Goal: Find specific page/section: Find specific page/section

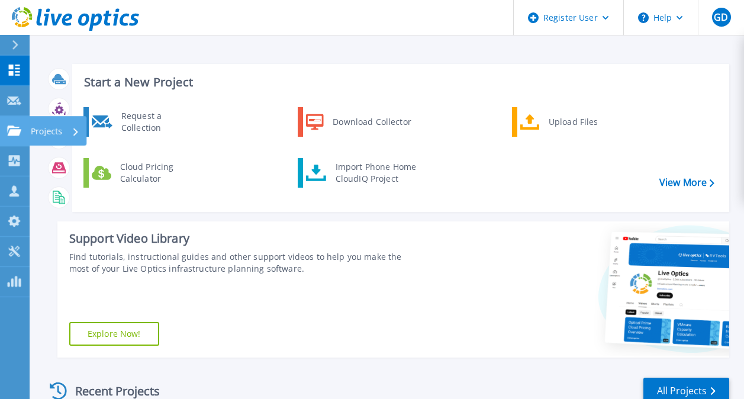
click at [8, 118] on link "Projects Projects" at bounding box center [15, 131] width 30 height 30
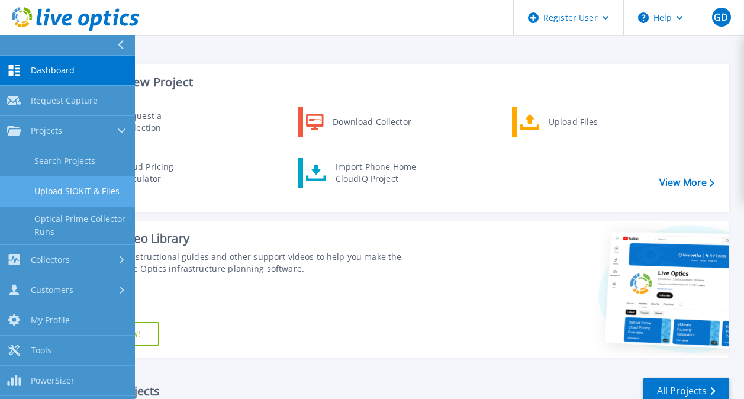
click at [62, 177] on link "Upload SIOKIT & Files" at bounding box center [67, 191] width 135 height 30
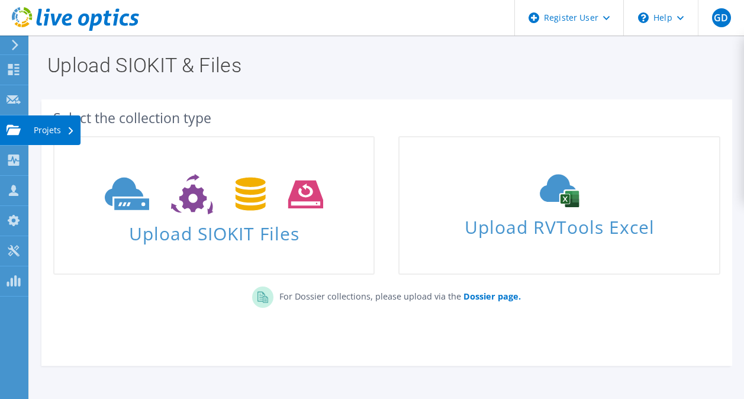
click at [18, 133] on use at bounding box center [14, 129] width 14 height 10
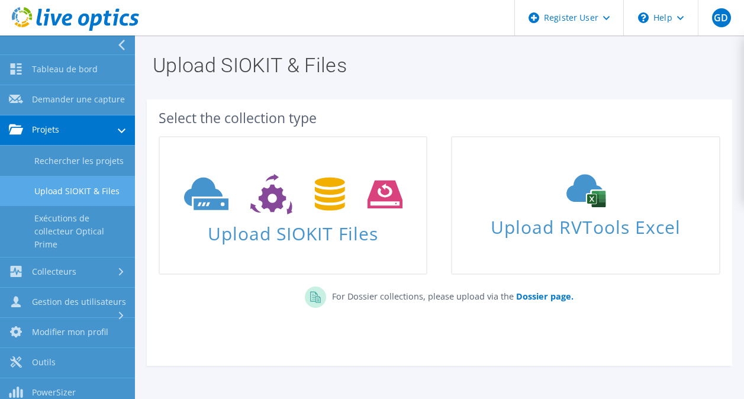
click at [41, 146] on link "Projets" at bounding box center [67, 130] width 135 height 30
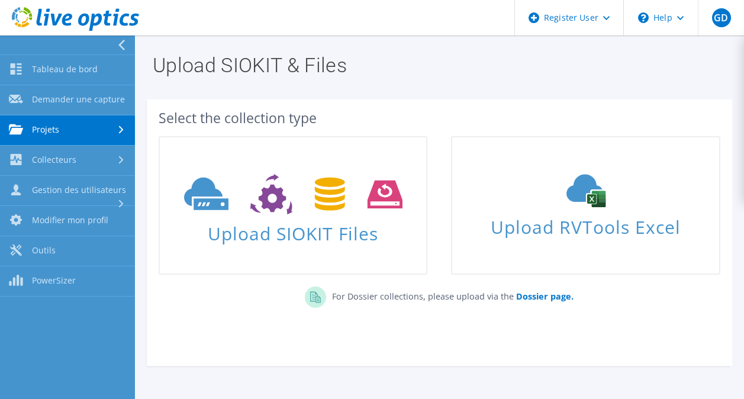
click at [47, 132] on link "Projets" at bounding box center [67, 130] width 135 height 30
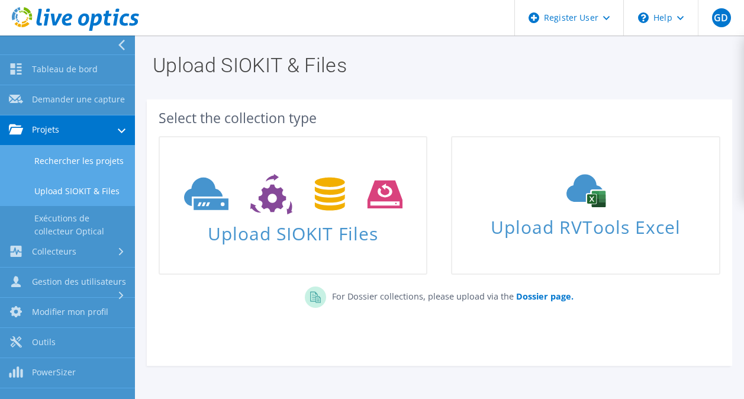
click at [44, 164] on link "Rechercher les projets" at bounding box center [67, 161] width 135 height 30
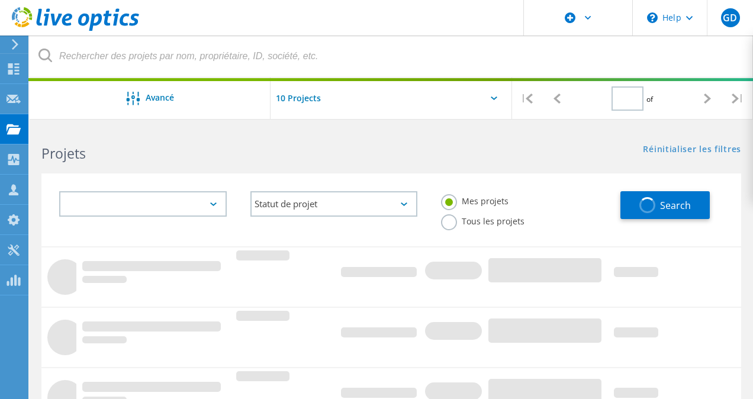
type input "1"
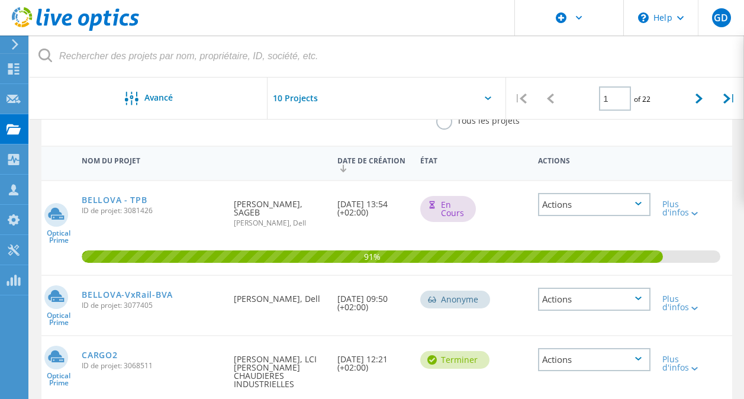
scroll to position [97, 0]
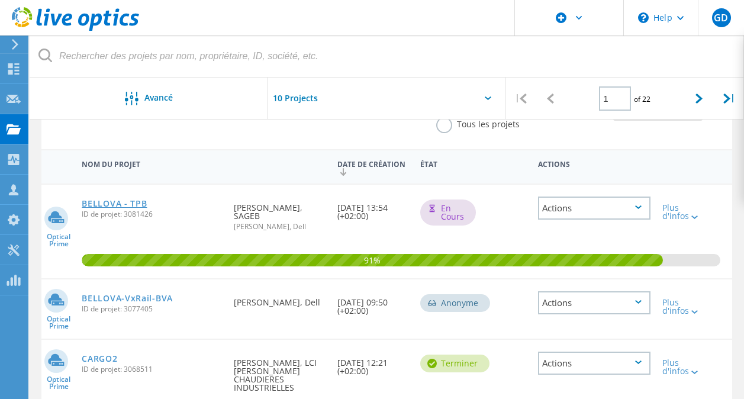
click at [112, 199] on link "BELLOVA - TPB" at bounding box center [114, 203] width 65 height 8
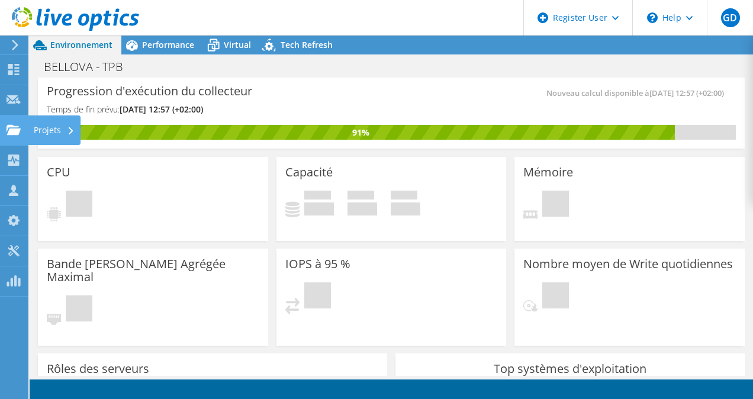
click at [12, 128] on use at bounding box center [14, 129] width 14 height 10
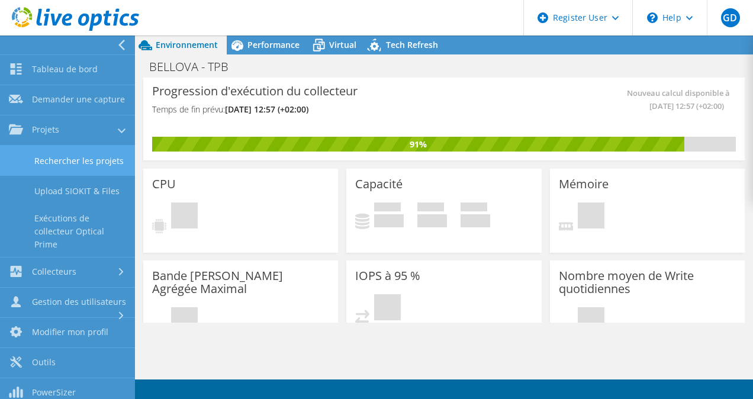
click at [44, 170] on link "Rechercher les projets" at bounding box center [67, 161] width 135 height 30
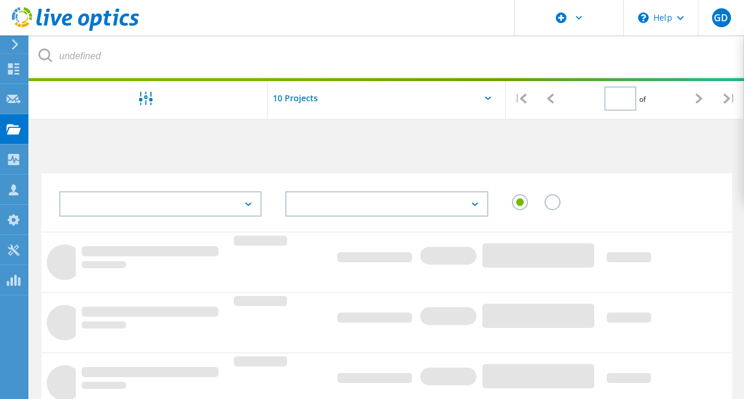
type input "1"
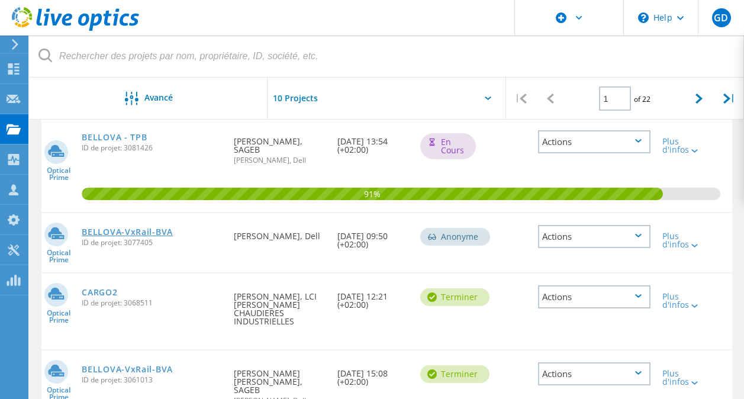
scroll to position [124, 0]
